Goal: Task Accomplishment & Management: Manage account settings

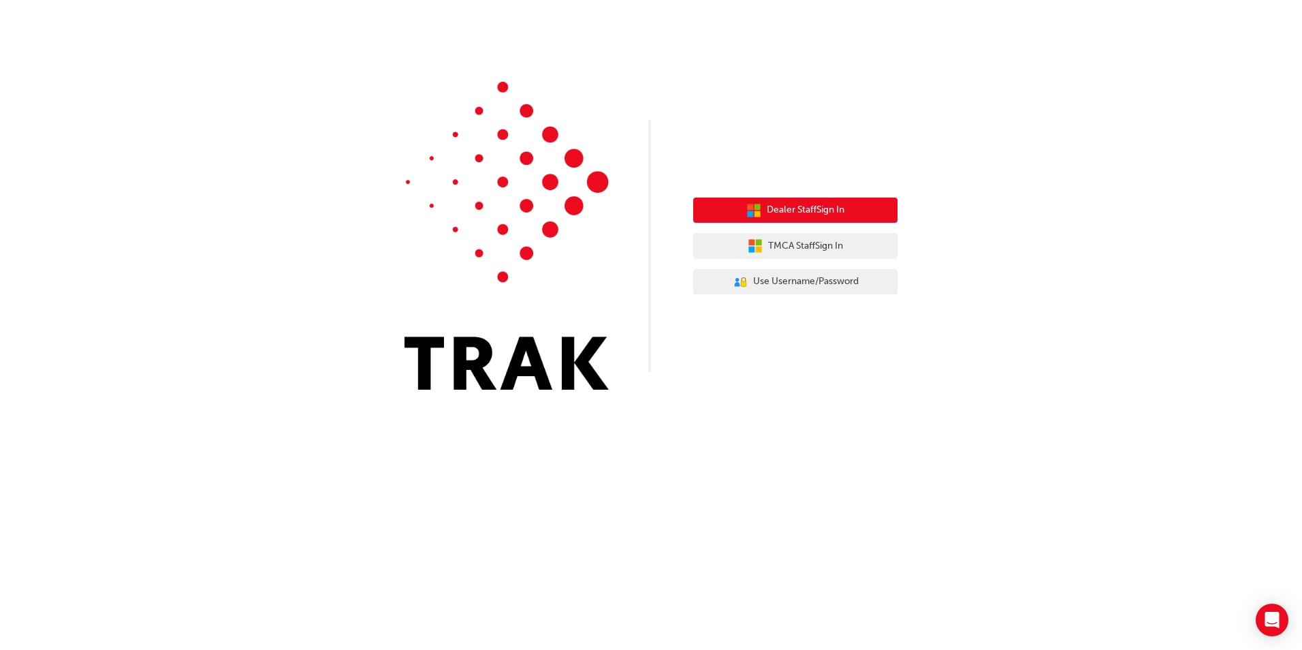
click at [778, 210] on span "Dealer Staff Sign In" at bounding box center [806, 210] width 78 height 16
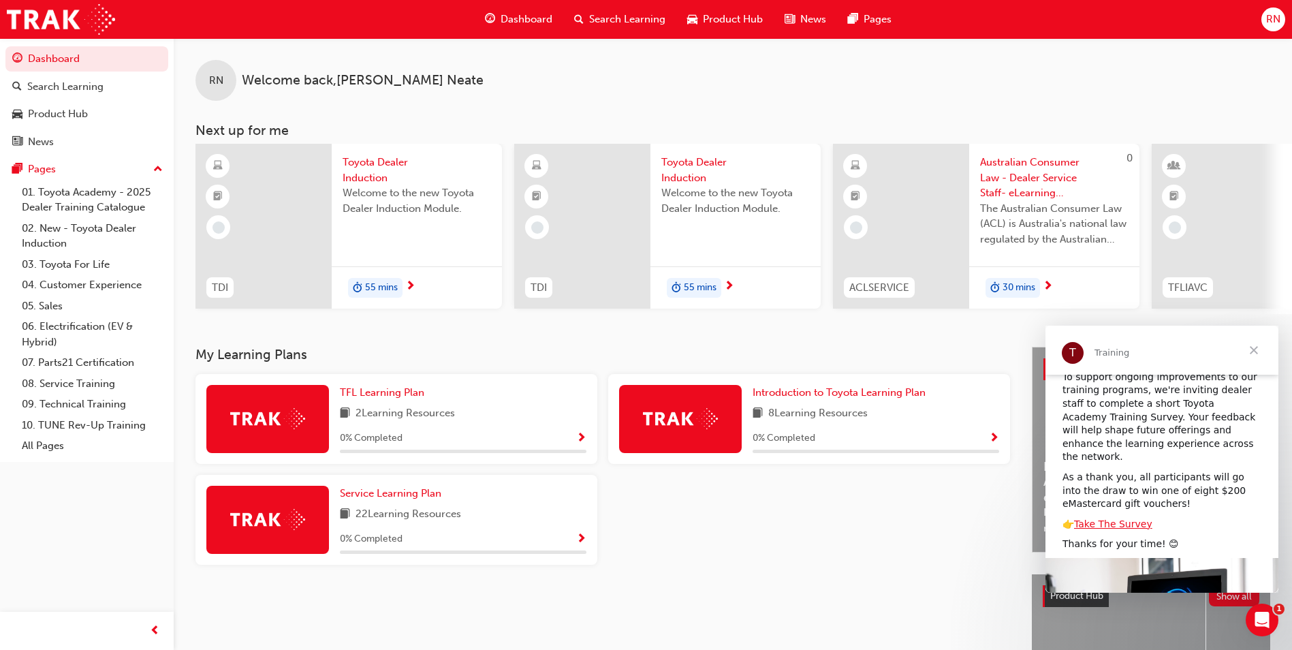
scroll to position [145, 0]
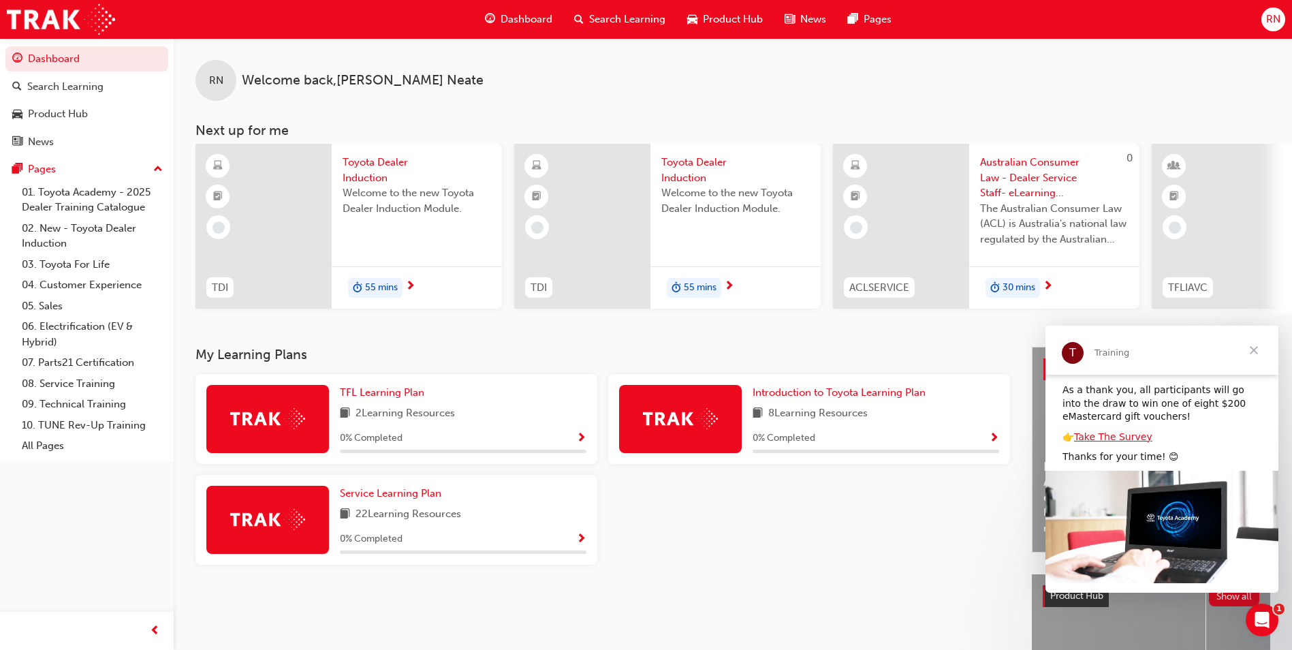
click at [1255, 349] on span "Close" at bounding box center [1253, 349] width 49 height 49
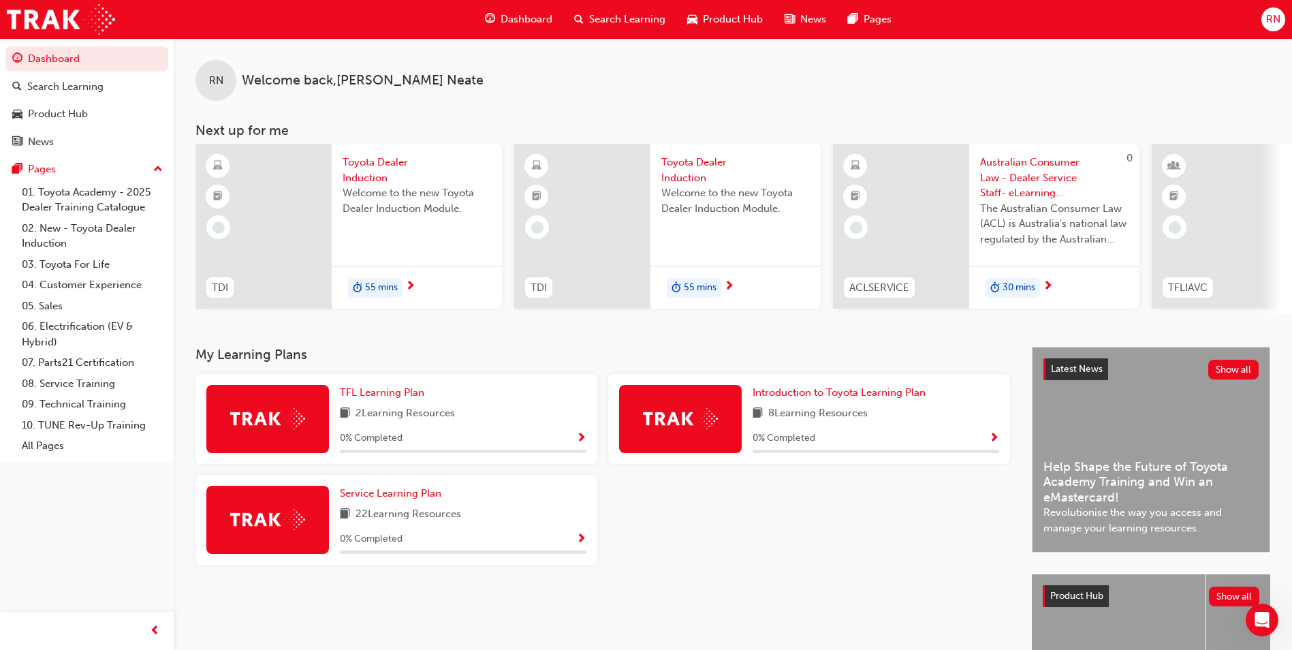
click at [1267, 18] on span "RN" at bounding box center [1273, 20] width 14 height 16
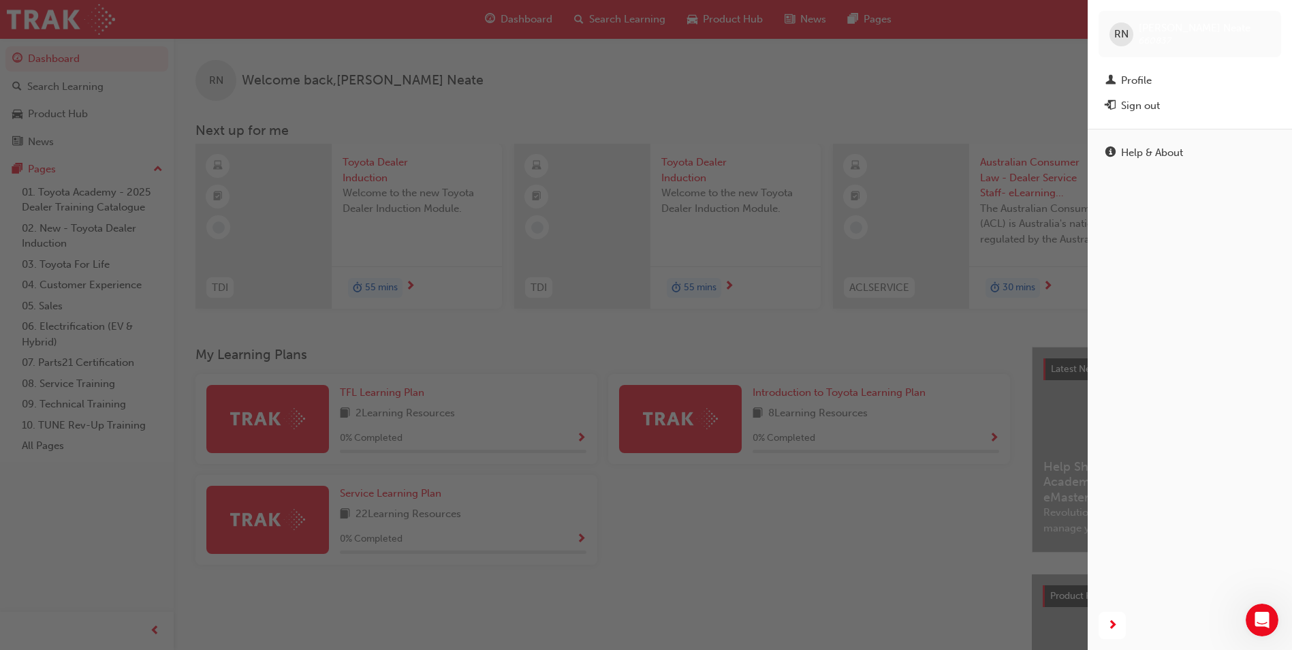
click at [1034, 72] on div "button" at bounding box center [543, 325] width 1087 height 650
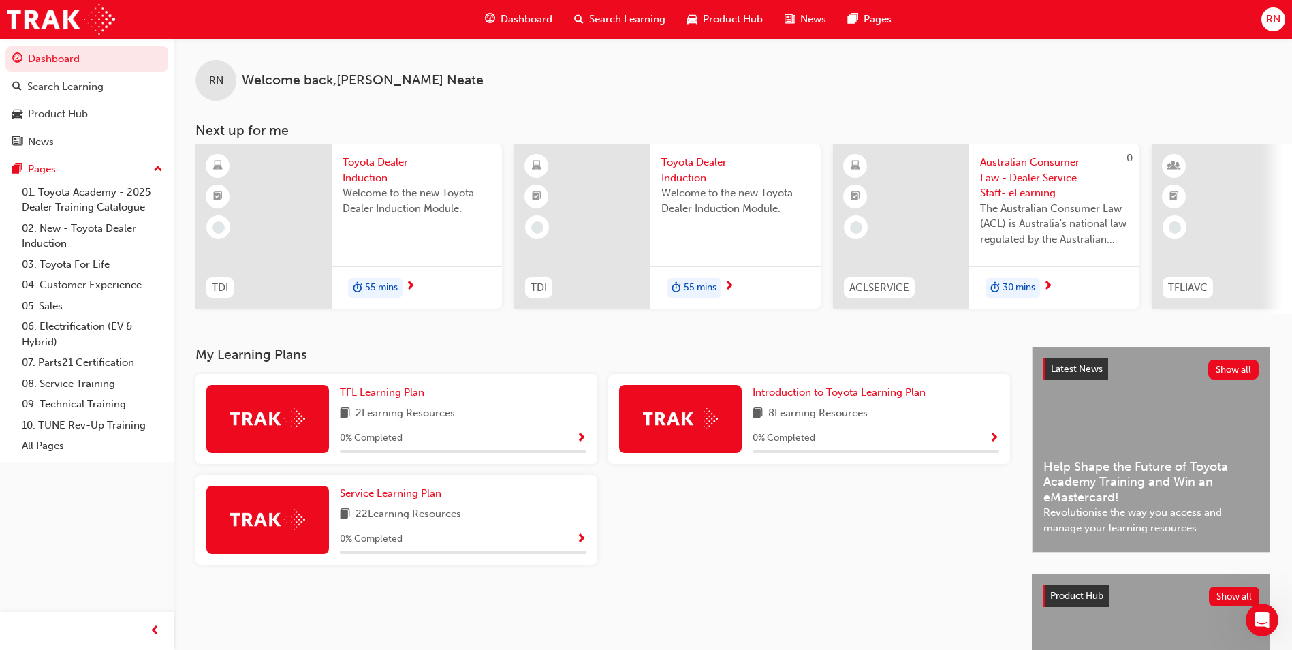
click at [1262, 15] on div "RN" at bounding box center [1273, 19] width 24 height 24
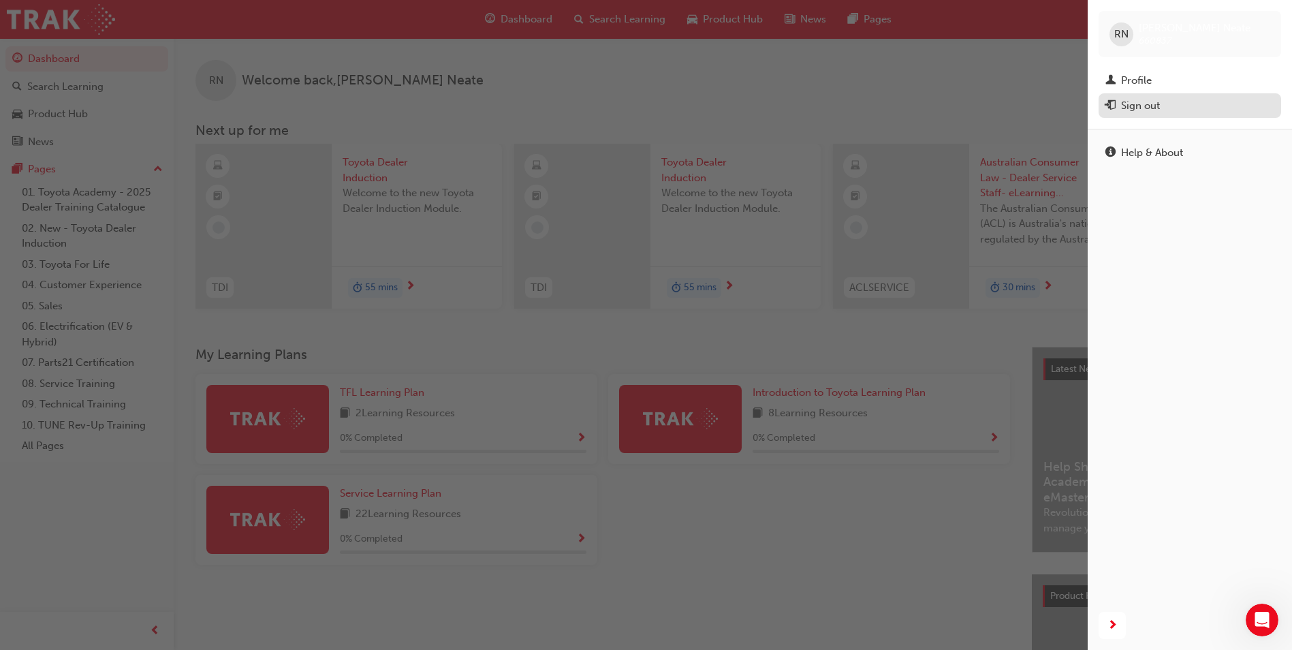
click at [1132, 108] on div "Sign out" at bounding box center [1140, 106] width 39 height 16
